Goal: Task Accomplishment & Management: Manage account settings

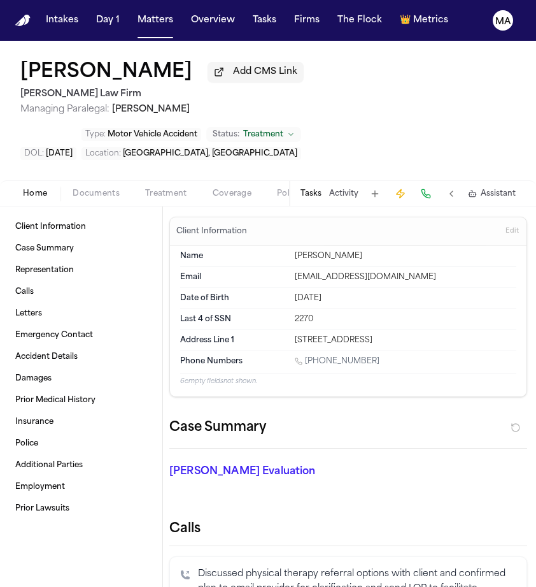
scroll to position [0, 1]
click at [402, 181] on div "Tasks Activity Assistant" at bounding box center [407, 193] width 237 height 25
click at [322, 189] on button "Tasks" at bounding box center [311, 194] width 21 height 10
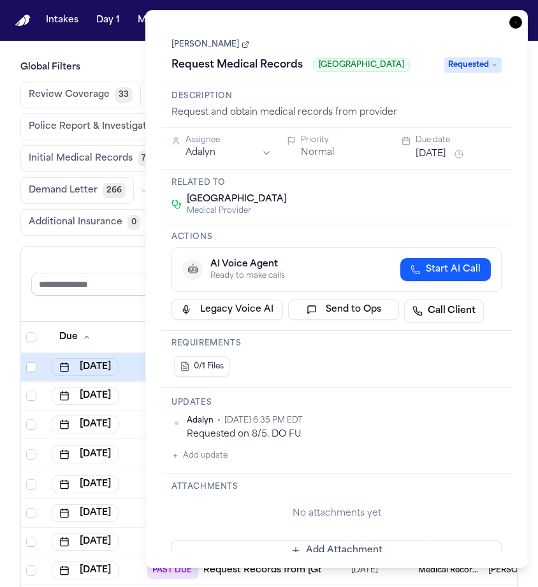
click at [522, 16] on icon "button" at bounding box center [515, 22] width 13 height 13
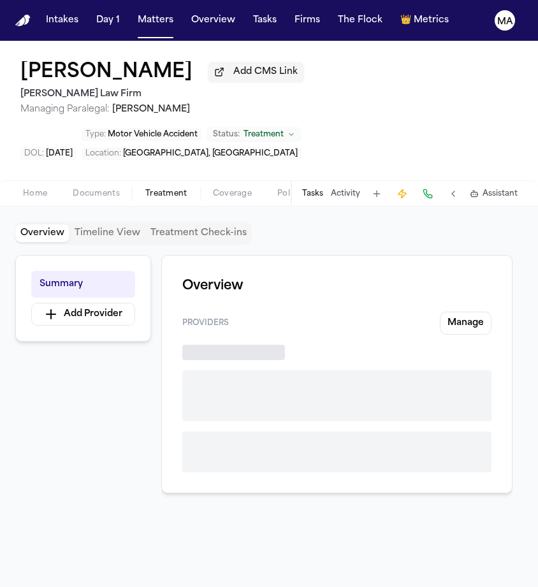
click at [145, 189] on span "Treatment" at bounding box center [166, 194] width 42 height 10
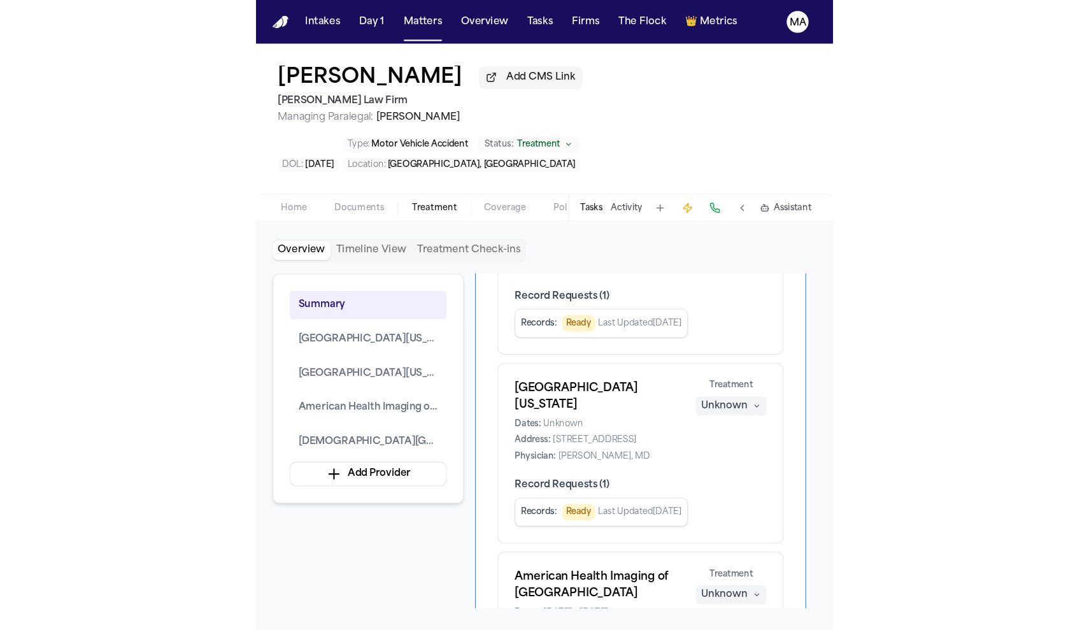
scroll to position [58, 0]
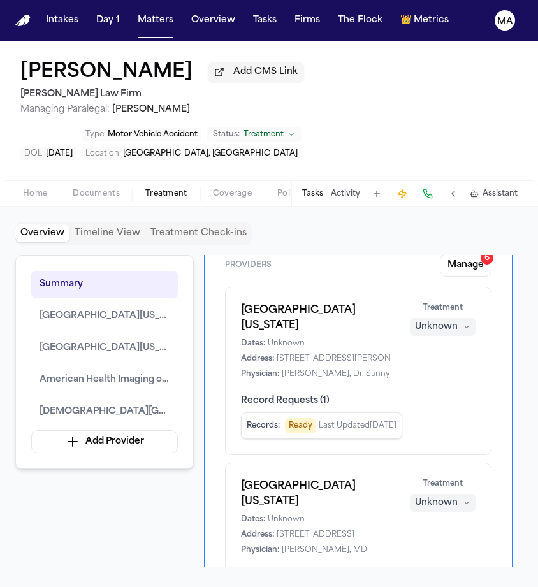
click at [323, 189] on button "Tasks" at bounding box center [312, 194] width 21 height 10
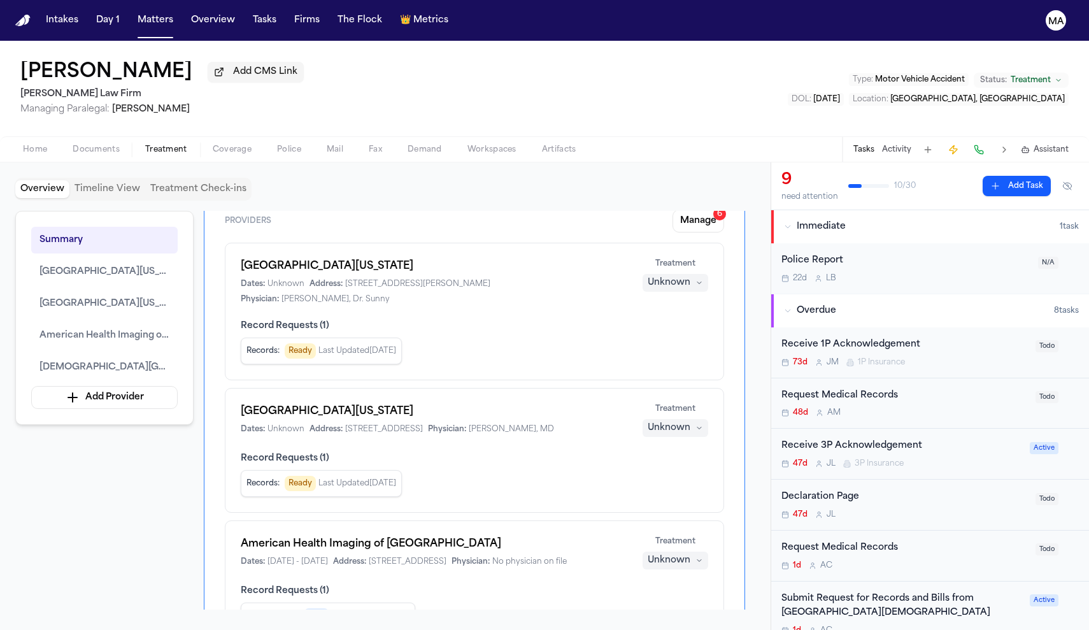
click at [537, 409] on div "Summary Spine Center of Texas Spine Center of Texas American Health Imaging of …" at bounding box center [385, 410] width 740 height 399
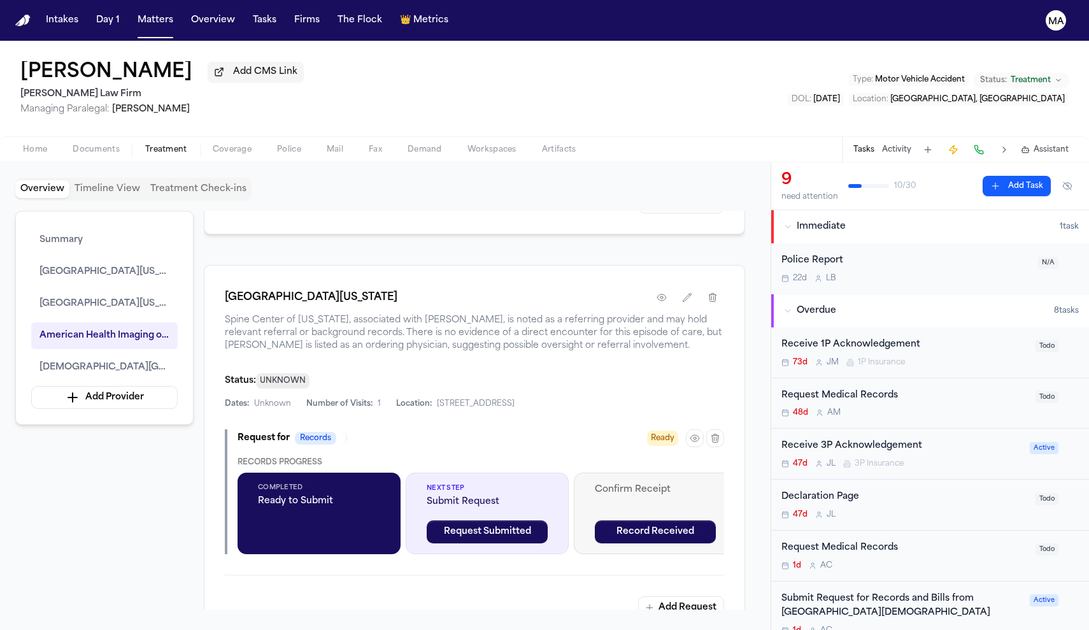
scroll to position [1027, 0]
click at [537, 586] on div "Submit Request for Records and Bills from [GEOGRAPHIC_DATA][DEMOGRAPHIC_DATA]" at bounding box center [902, 606] width 241 height 29
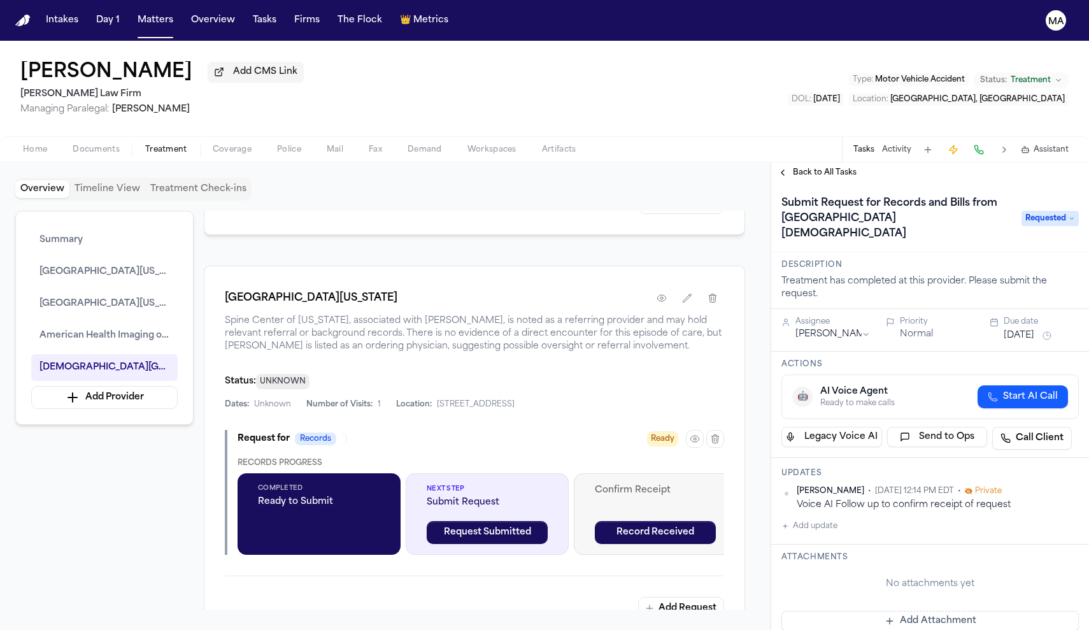
click at [537, 162] on div "Back to All Tasks" at bounding box center [930, 172] width 318 height 20
click at [537, 168] on span "Back to All Tasks" at bounding box center [825, 173] width 64 height 10
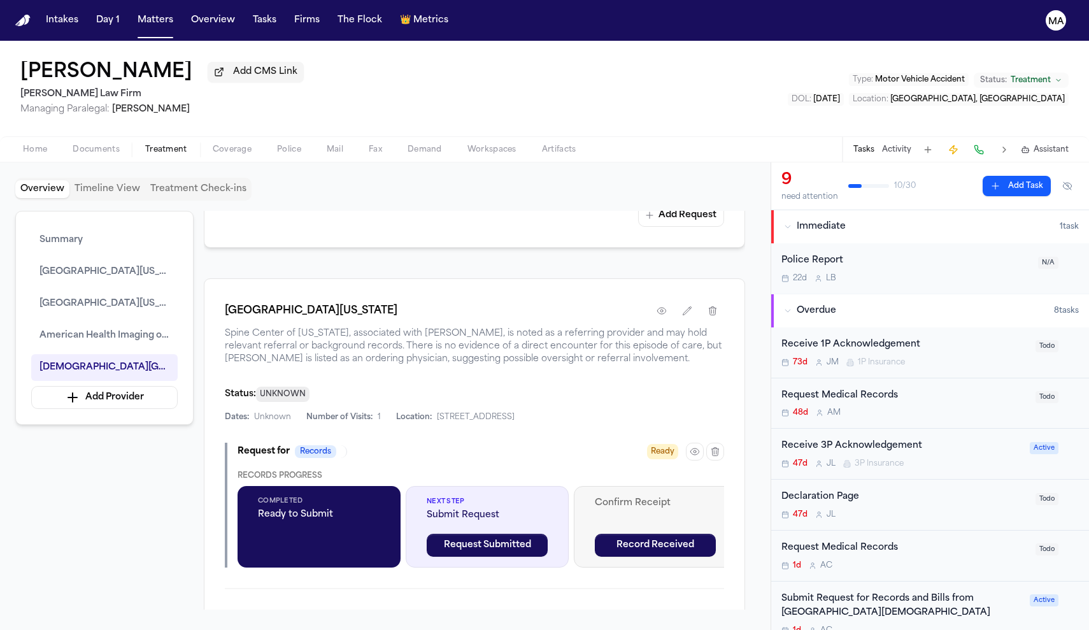
scroll to position [1006, 0]
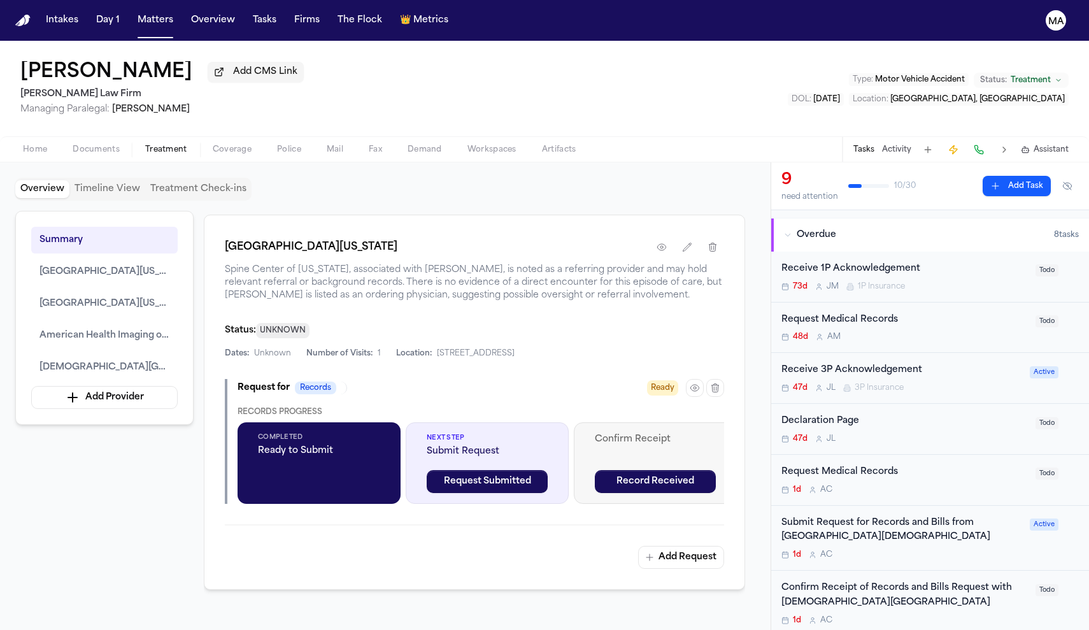
scroll to position [113, 0]
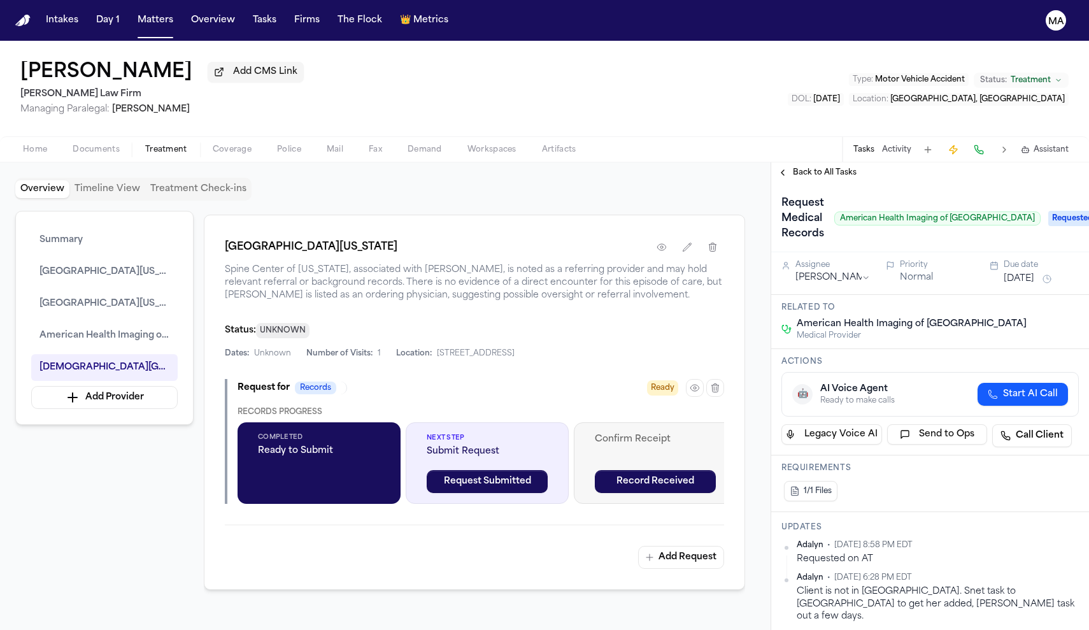
click at [794, 136] on div "Home Documents Treatment Coverage Police Mail Fax Demand Workspaces Artifacts T…" at bounding box center [544, 148] width 1089 height 25
click at [793, 168] on span "Back to All Tasks" at bounding box center [825, 173] width 64 height 10
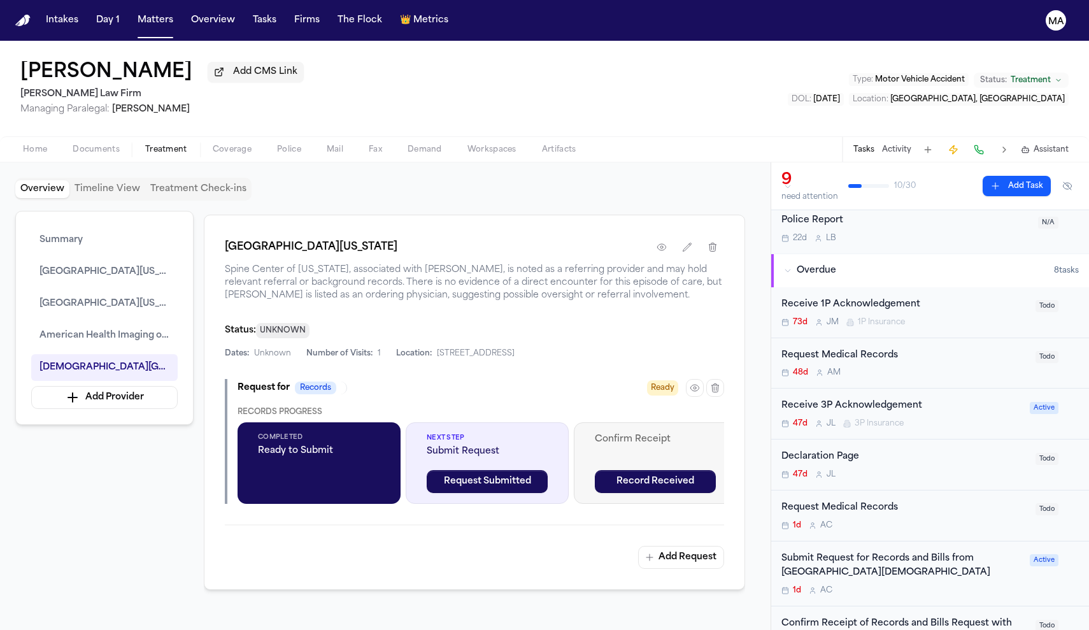
scroll to position [38, 0]
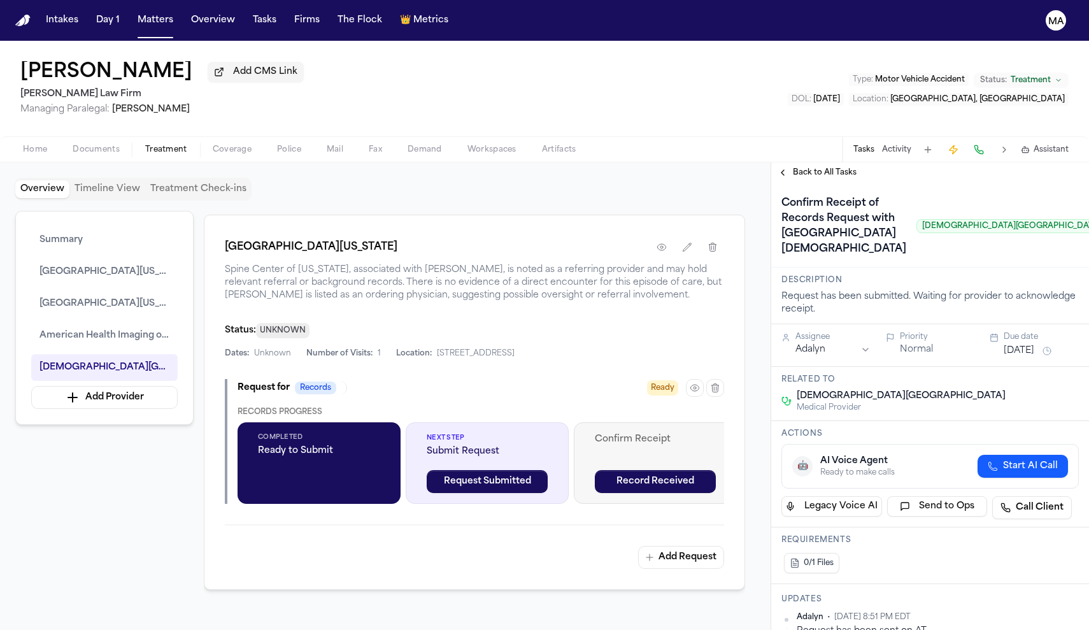
click at [793, 168] on span "Back to All Tasks" at bounding box center [825, 173] width 64 height 10
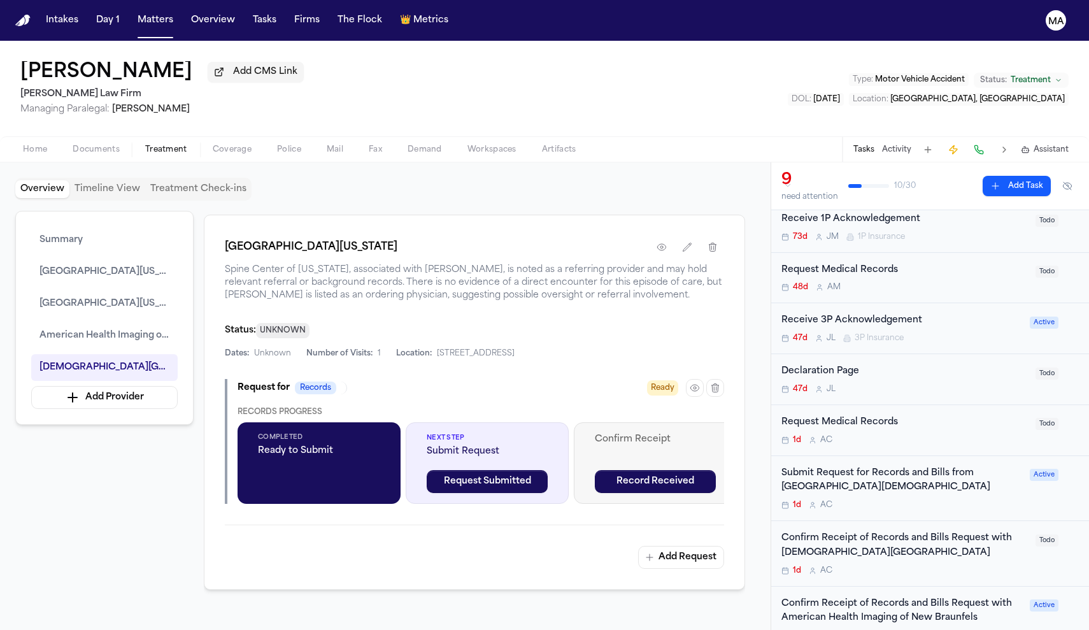
scroll to position [117, 0]
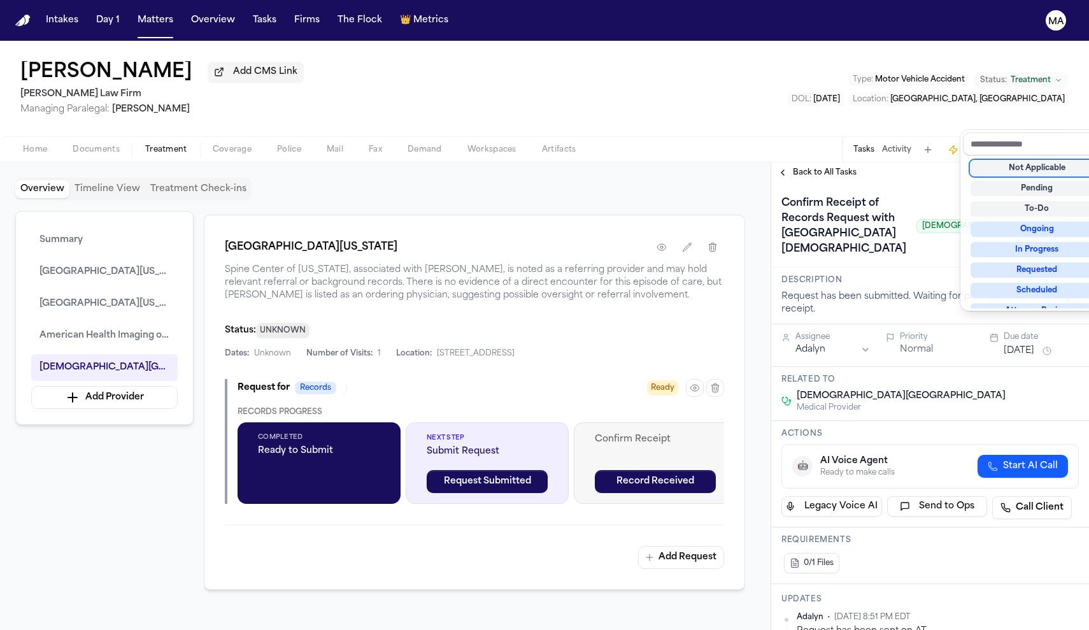
click at [1033, 161] on div "Not Applicable" at bounding box center [1037, 168] width 133 height 15
click at [890, 162] on div "**********" at bounding box center [930, 396] width 318 height 468
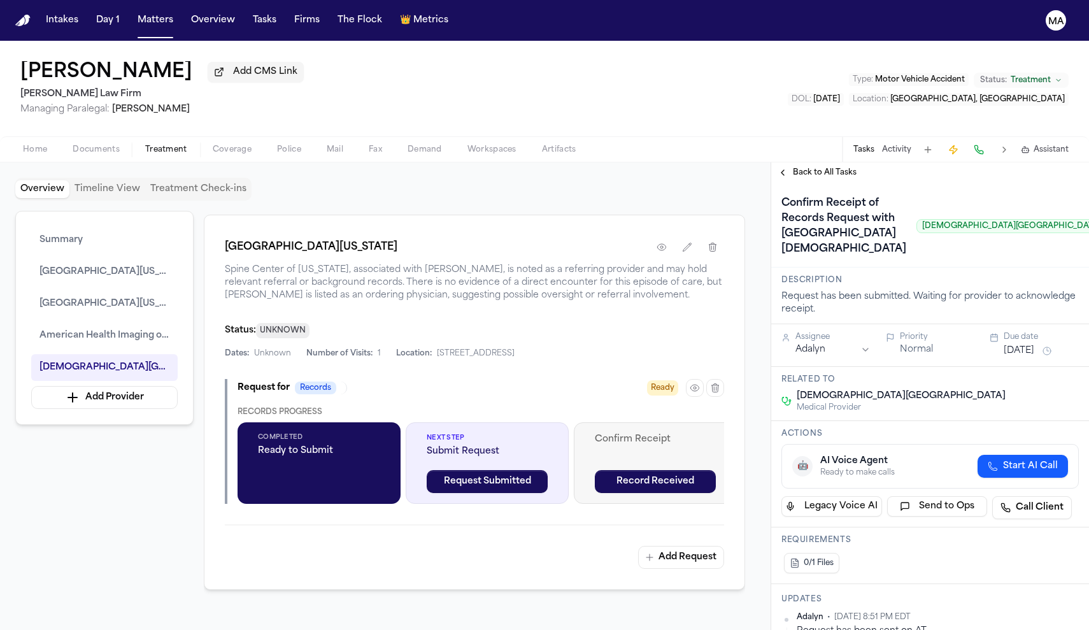
click at [797, 168] on span "Back to All Tasks" at bounding box center [825, 173] width 64 height 10
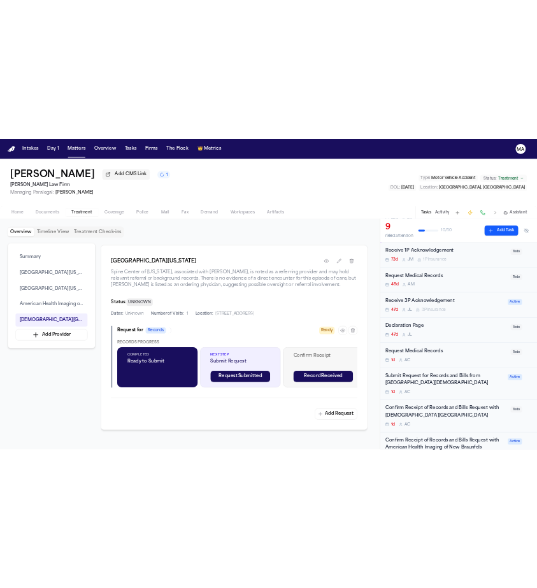
scroll to position [164, 0]
